Goal: Task Accomplishment & Management: Use online tool/utility

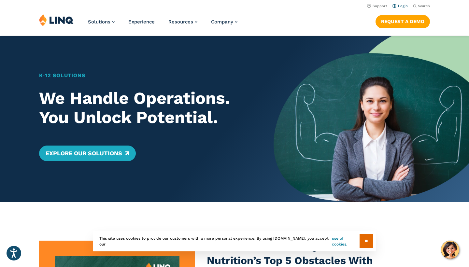
click at [398, 7] on link "Login" at bounding box center [399, 6] width 15 height 4
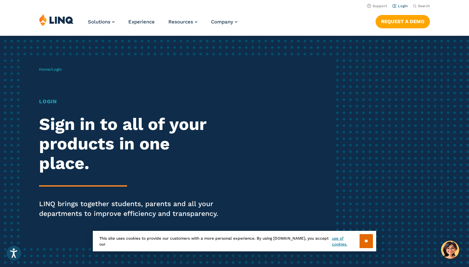
click at [400, 6] on link "Login" at bounding box center [399, 6] width 15 height 4
click at [365, 242] on input "**" at bounding box center [365, 241] width 13 height 14
